Goal: Task Accomplishment & Management: Manage account settings

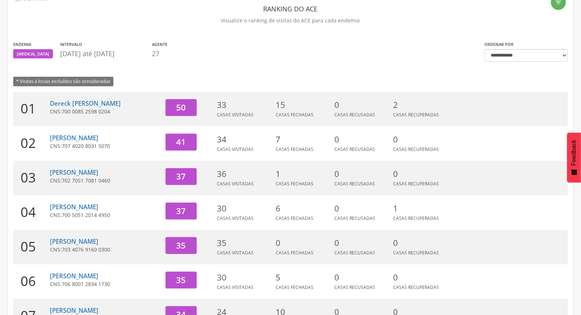
scroll to position [41, 0]
click at [98, 206] on link "[PERSON_NAME]" at bounding box center [74, 206] width 48 height 8
type input "**********"
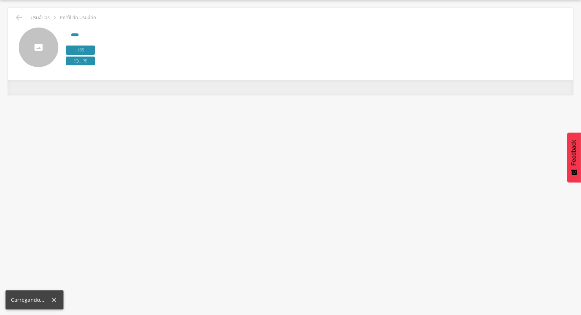
scroll to position [22, 0]
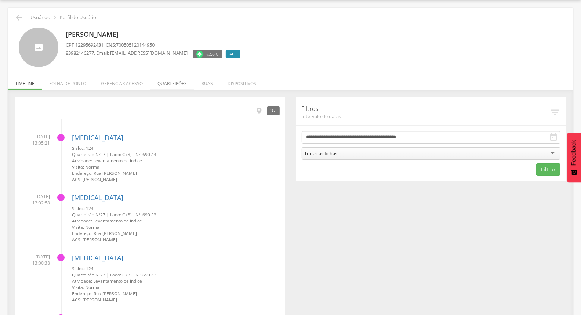
click at [167, 81] on li "Quarteirões" at bounding box center [172, 81] width 44 height 17
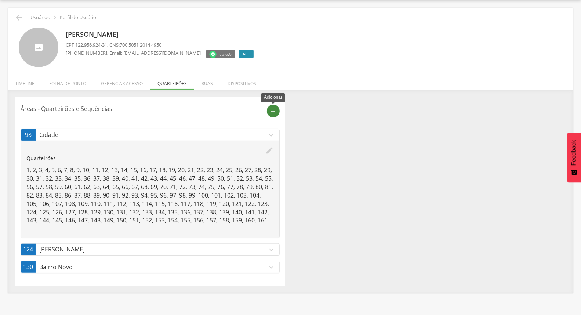
click at [276, 114] on div "add" at bounding box center [273, 111] width 13 height 13
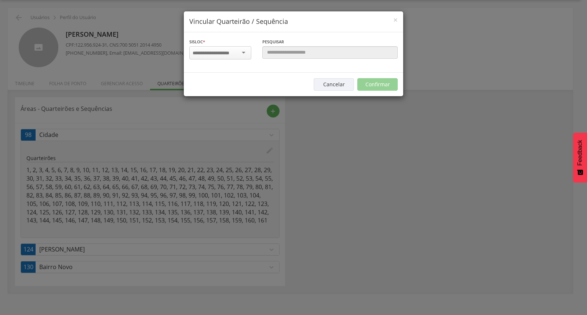
click at [317, 130] on div "× Vincular Quarteirão / Sequência [PERSON_NAME] * [GEOGRAPHIC_DATA] a localidad…" at bounding box center [293, 157] width 587 height 315
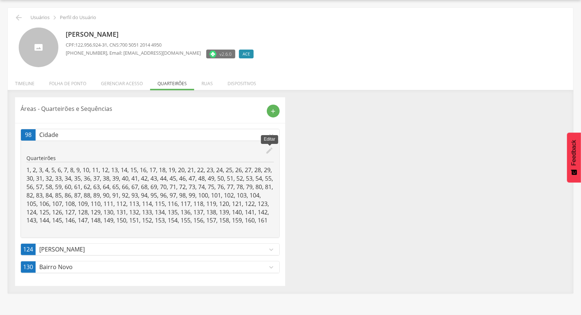
click at [271, 148] on icon "edit" at bounding box center [270, 150] width 8 height 8
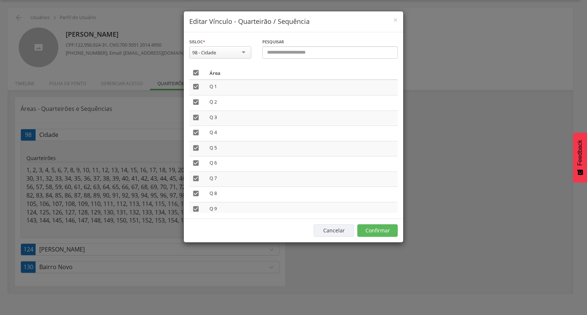
click at [198, 72] on icon "" at bounding box center [195, 72] width 7 height 7
click at [380, 225] on button "Confirmar" at bounding box center [378, 230] width 40 height 12
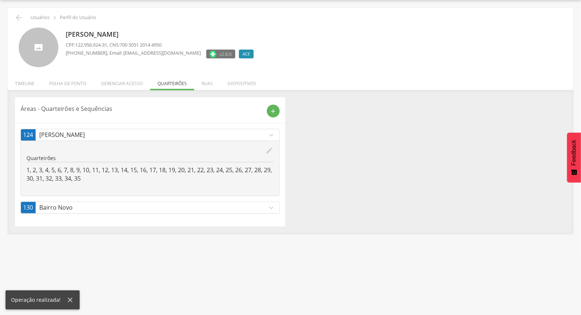
click at [120, 206] on p "Bairro Novo" at bounding box center [153, 207] width 228 height 8
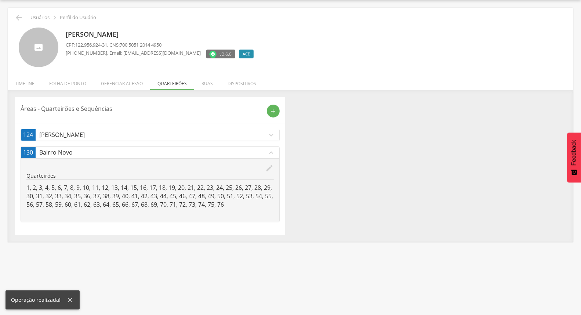
click at [267, 169] on icon "edit" at bounding box center [270, 168] width 8 height 8
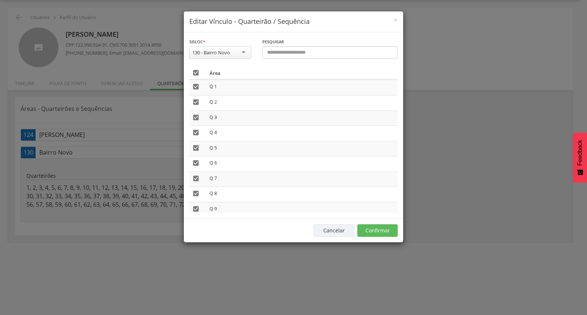
drag, startPoint x: 195, startPoint y: 71, endPoint x: 198, endPoint y: 75, distance: 4.3
click at [196, 71] on icon "" at bounding box center [195, 72] width 7 height 7
click at [372, 232] on button "Confirmar" at bounding box center [378, 230] width 40 height 12
